Goal: Task Accomplishment & Management: Use online tool/utility

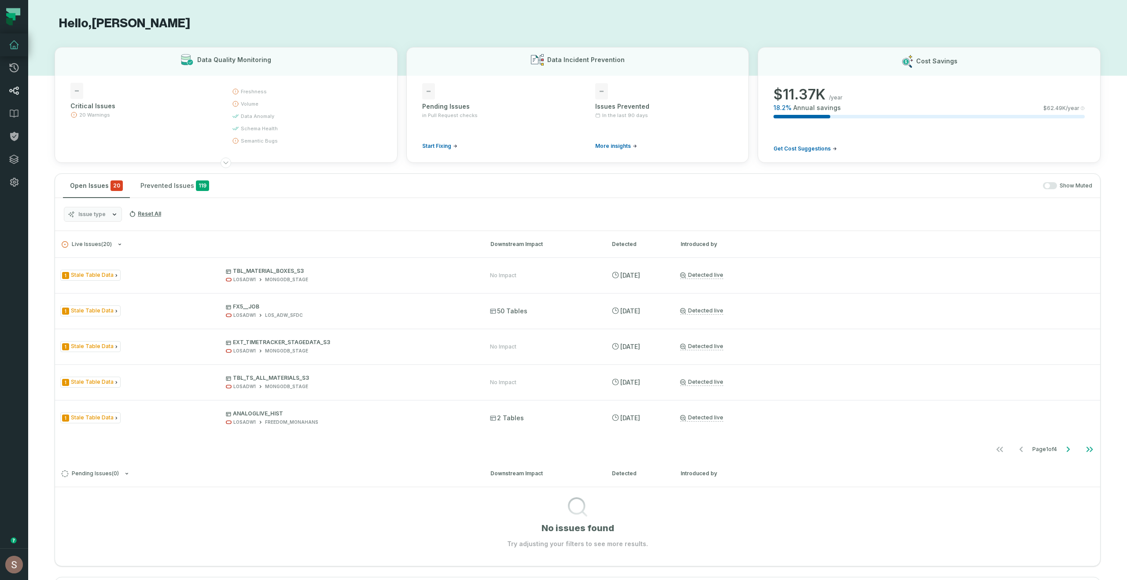
click at [12, 92] on icon at bounding box center [14, 90] width 11 height 11
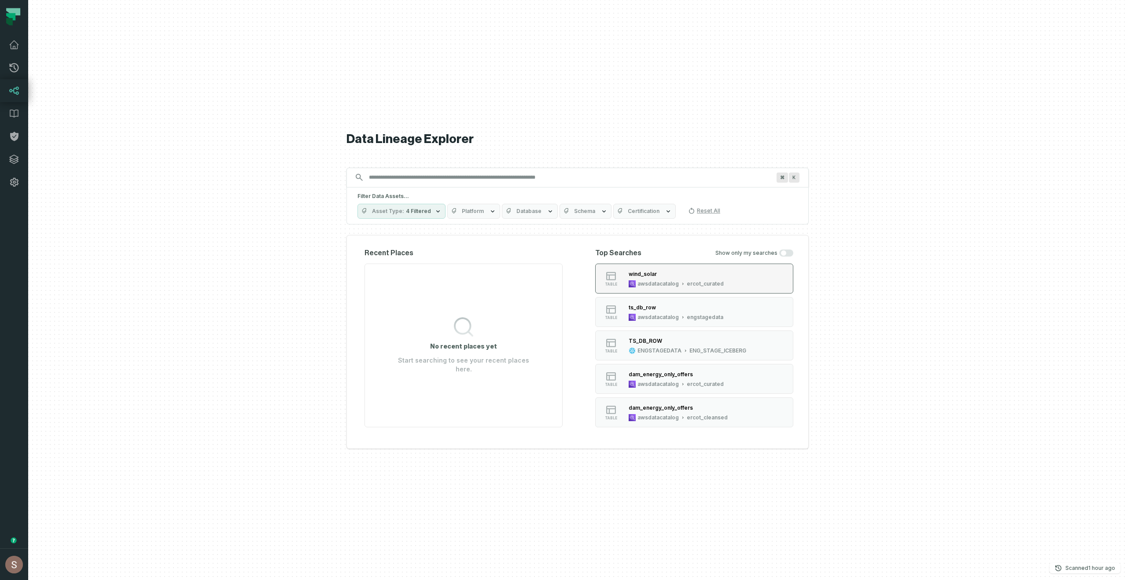
click at [670, 286] on div "awsdatacatalog" at bounding box center [657, 283] width 41 height 7
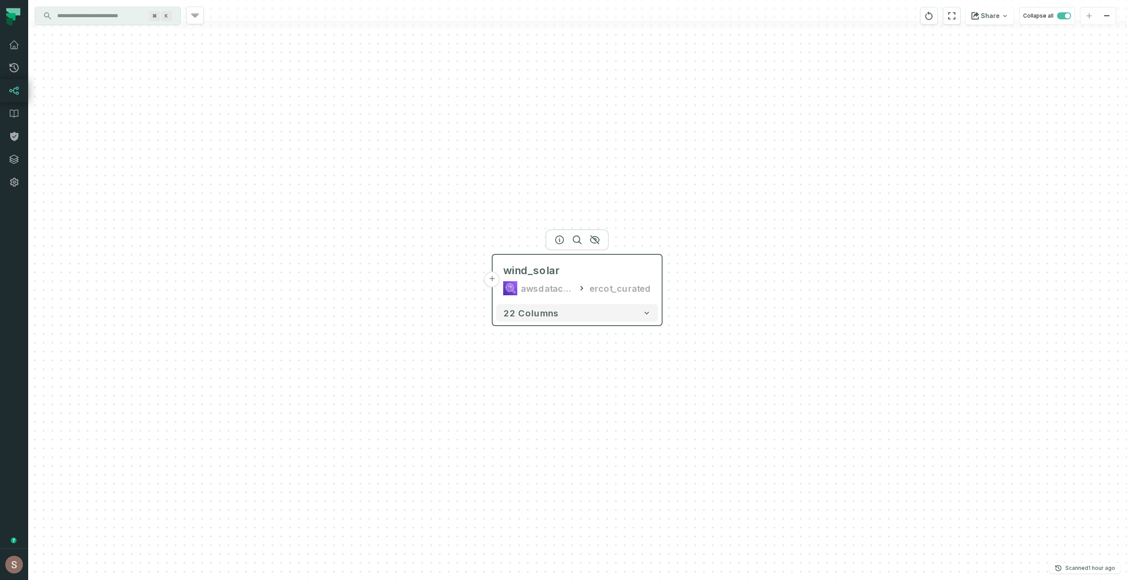
click at [493, 279] on button "+" at bounding box center [492, 280] width 16 height 16
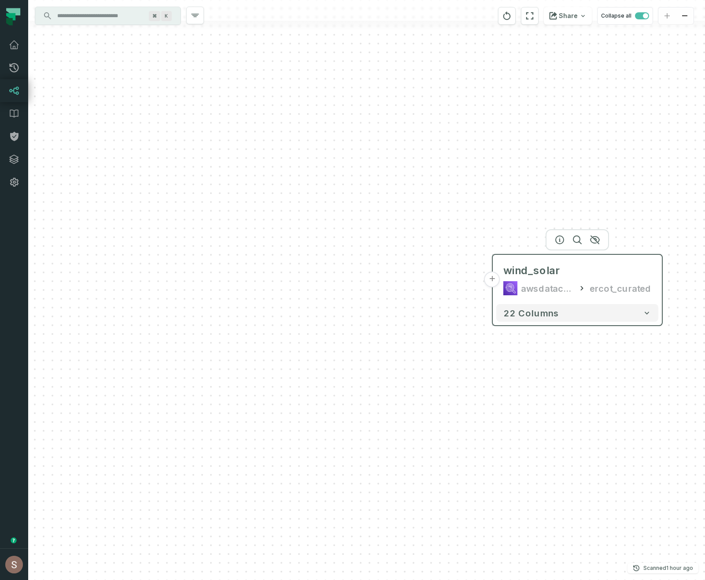
click at [496, 282] on button "+" at bounding box center [492, 280] width 16 height 16
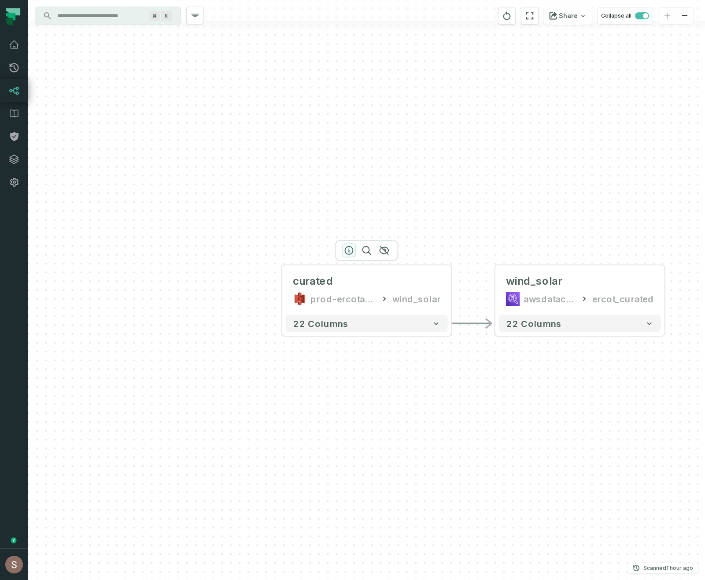
click at [348, 253] on icon "button" at bounding box center [349, 250] width 11 height 11
